Goal: Navigation & Orientation: Find specific page/section

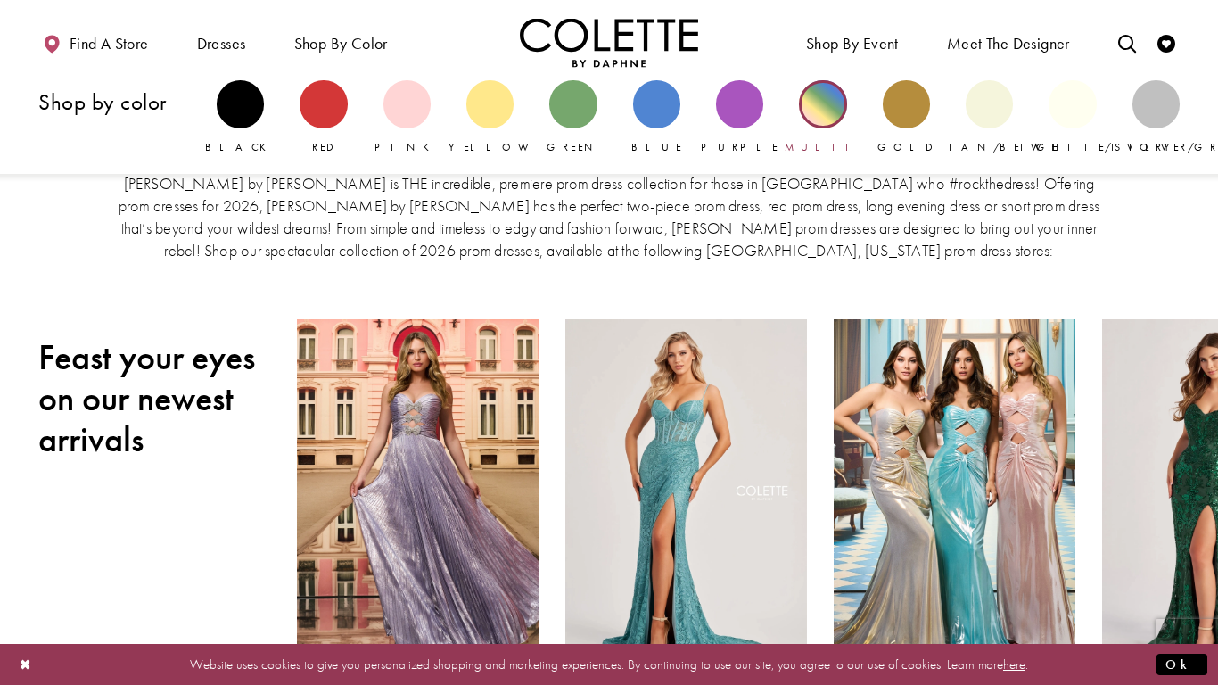
click at [803, 112] on div "Primary block" at bounding box center [822, 103] width 47 height 47
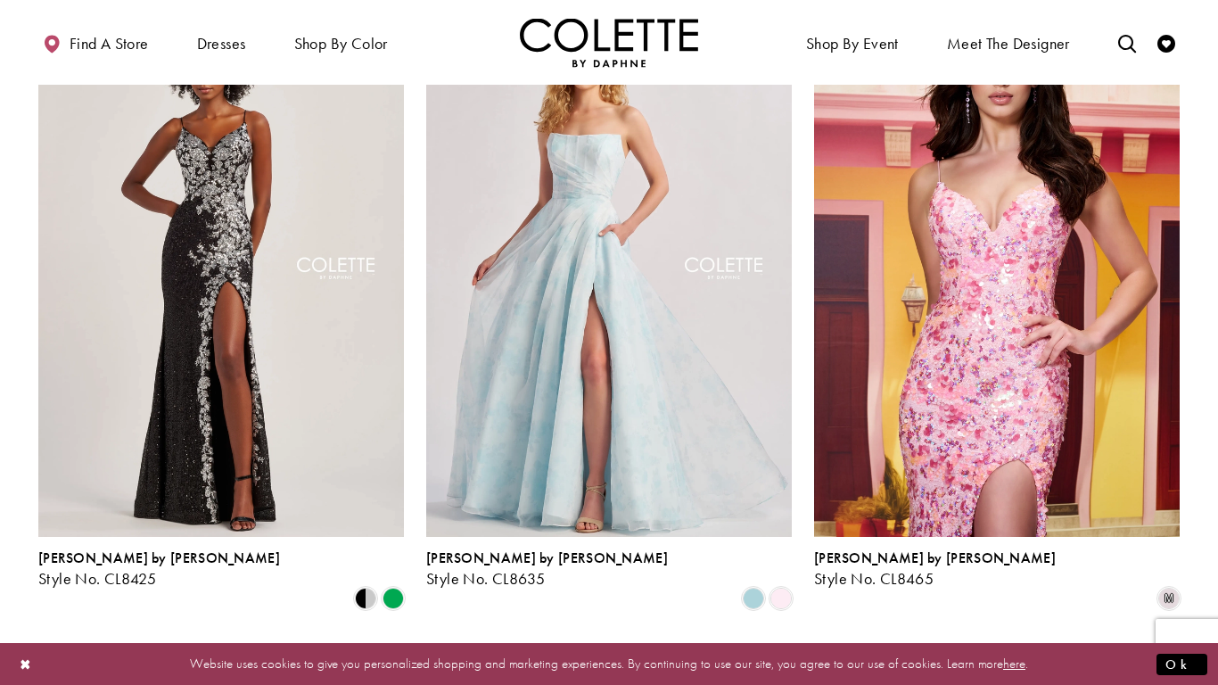
scroll to position [246, 0]
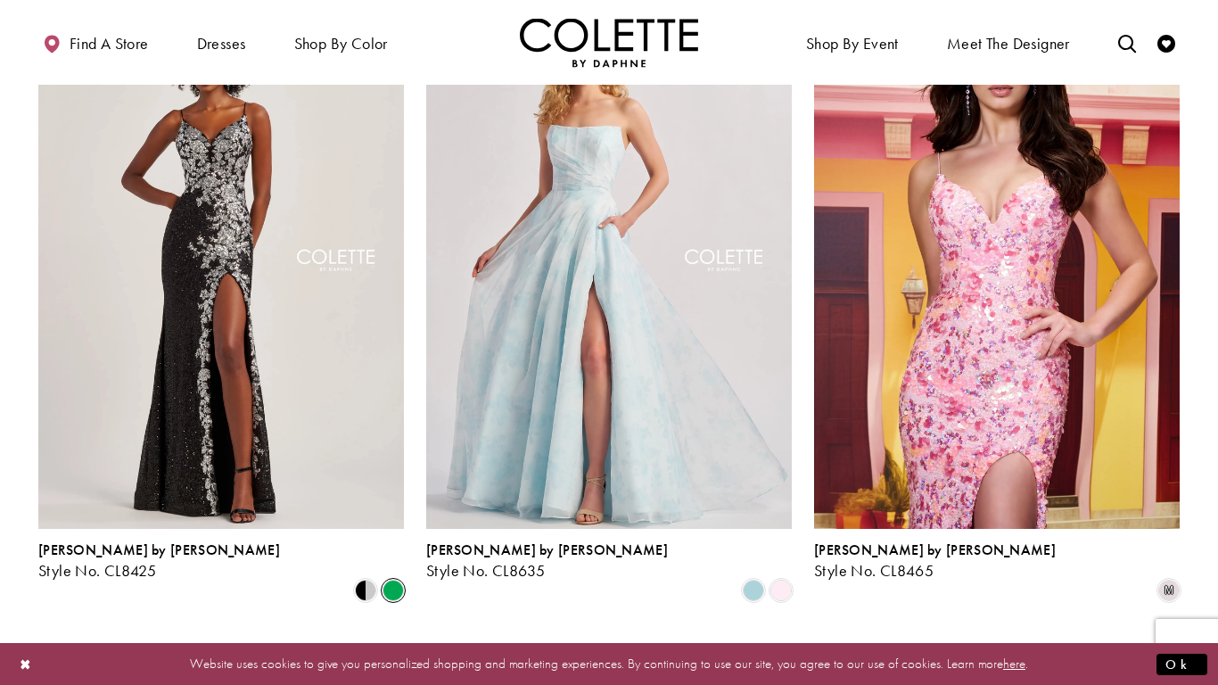
click at [392, 579] on span "Product List" at bounding box center [392, 589] width 21 height 21
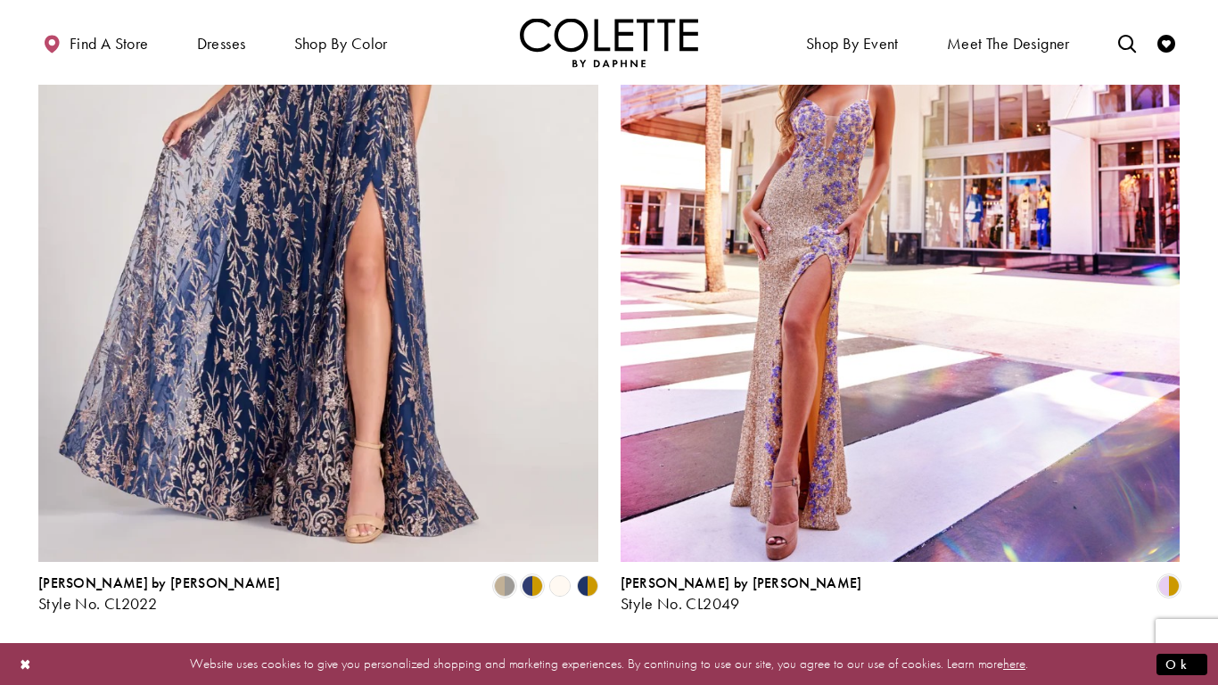
scroll to position [3136, 0]
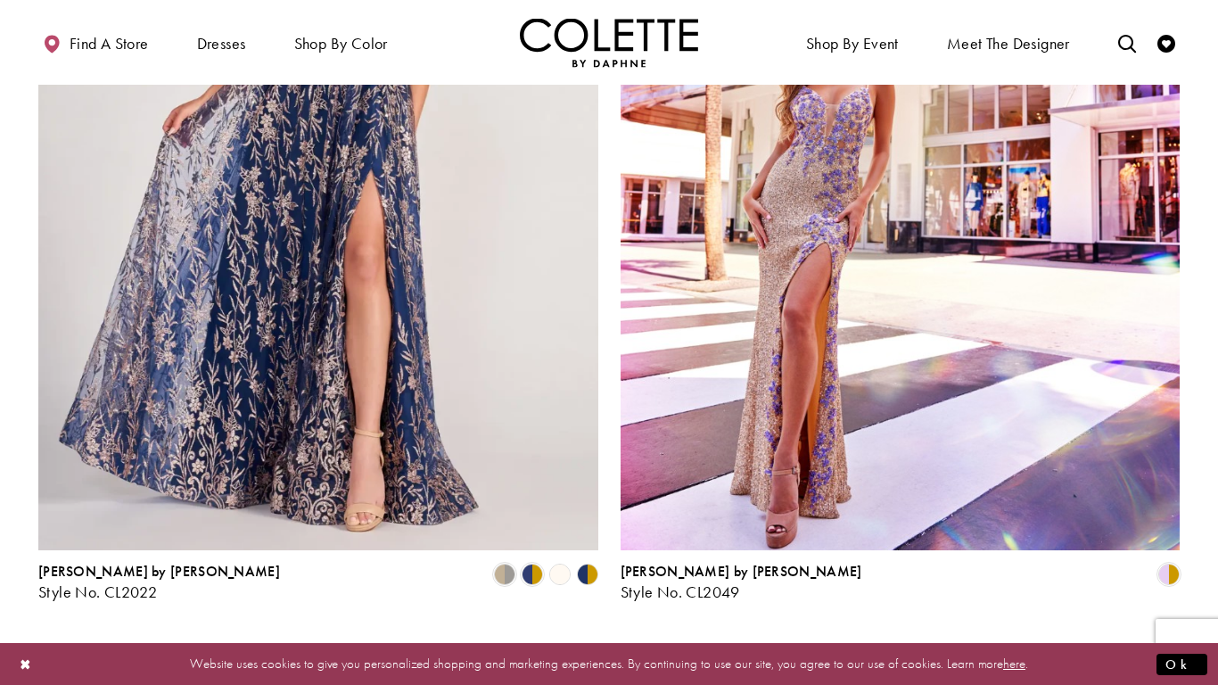
click at [630, 639] on span "2" at bounding box center [631, 648] width 8 height 19
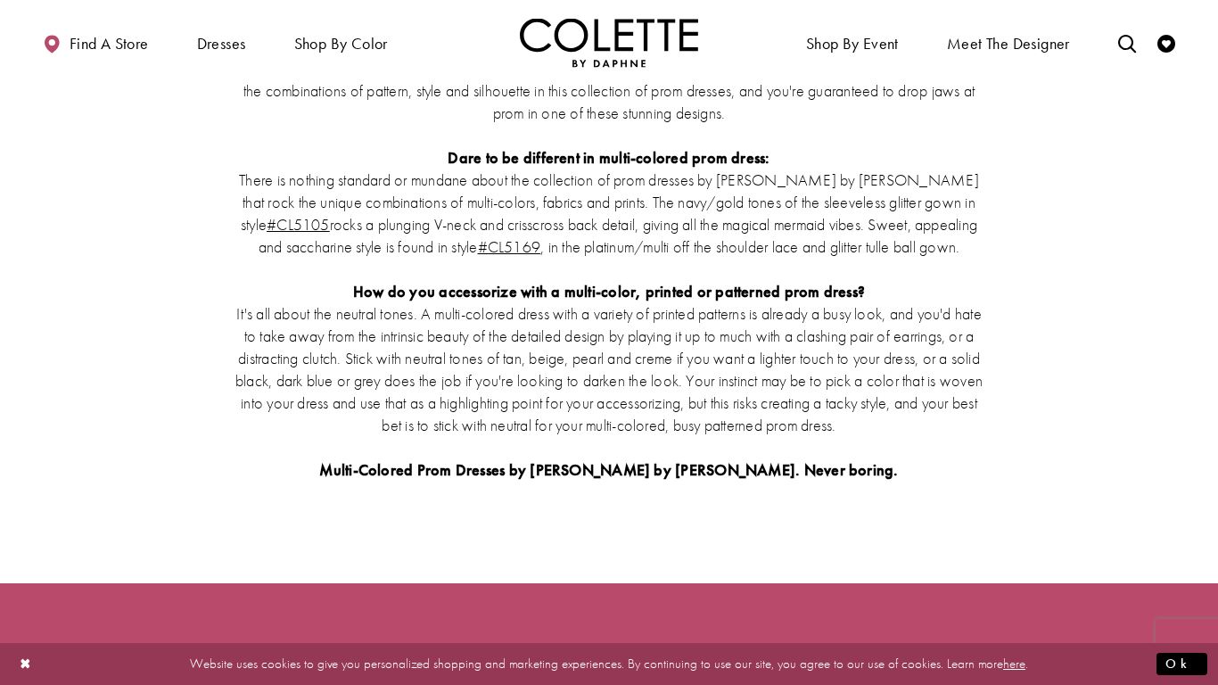
scroll to position [1791, 0]
